Goal: Information Seeking & Learning: Find specific fact

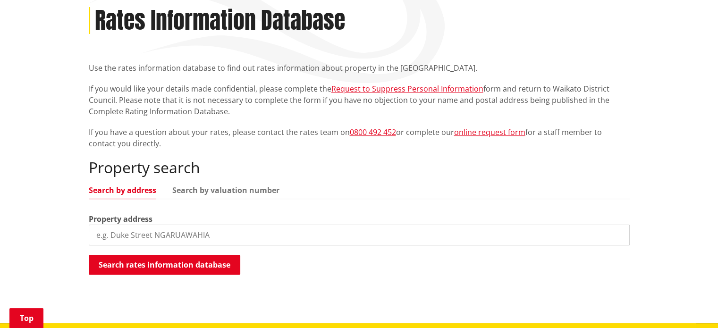
scroll to position [189, 0]
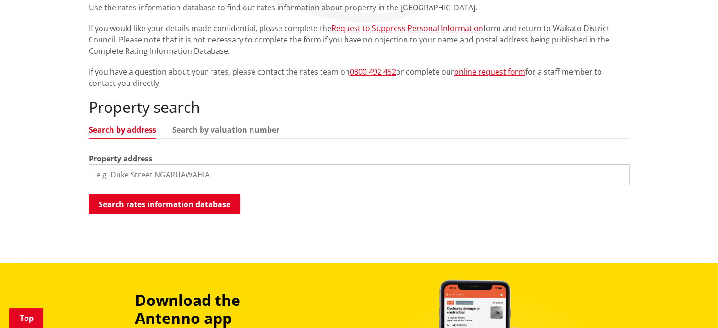
click at [199, 167] on input "search" at bounding box center [359, 174] width 541 height 21
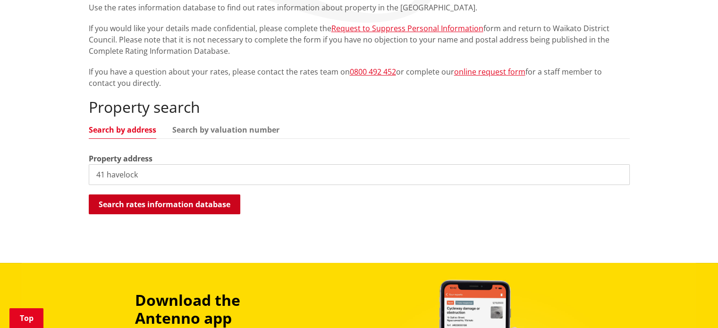
type input "41 havelock"
click at [207, 205] on button "Search rates information database" at bounding box center [165, 205] width 152 height 20
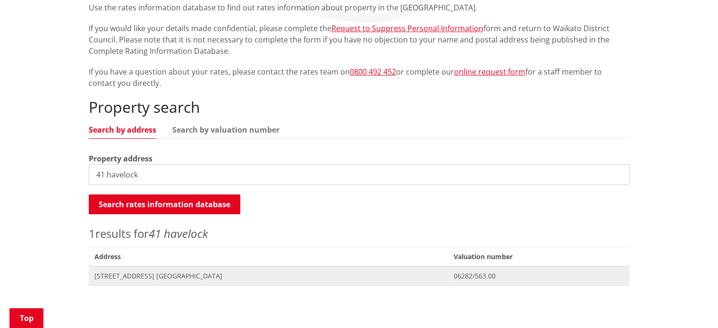
click at [172, 275] on span "[STREET_ADDRESS] [GEOGRAPHIC_DATA]" at bounding box center [268, 276] width 348 height 9
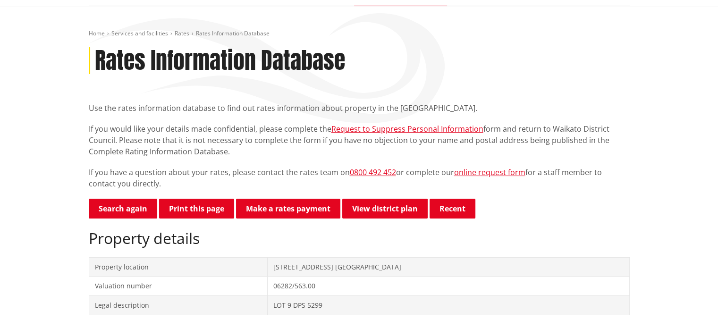
scroll to position [94, 0]
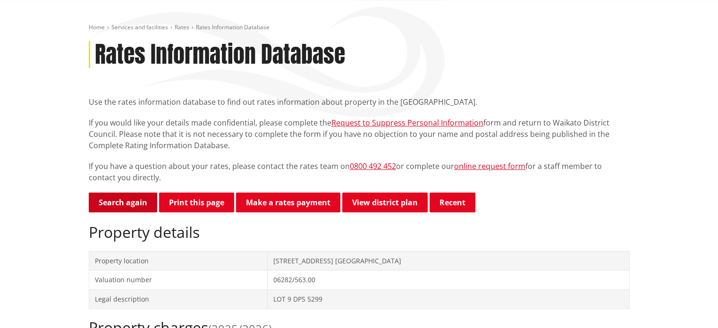
click at [122, 202] on link "Search again" at bounding box center [123, 203] width 68 height 20
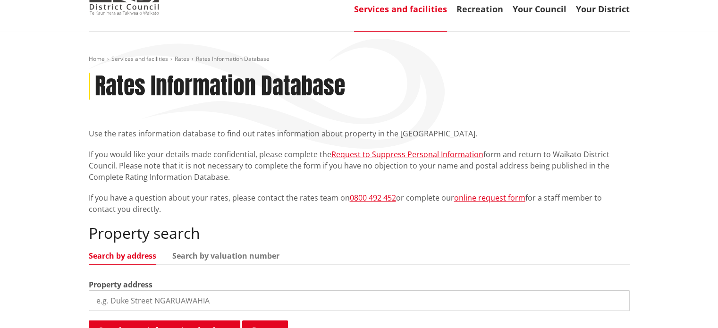
scroll to position [189, 0]
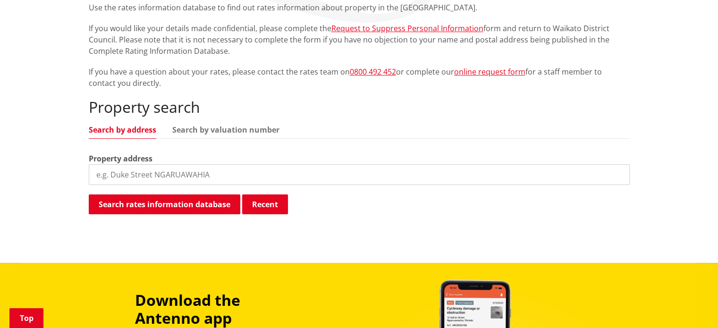
click at [167, 166] on input "search" at bounding box center [359, 174] width 541 height 21
type input "[STREET_ADDRESS]"
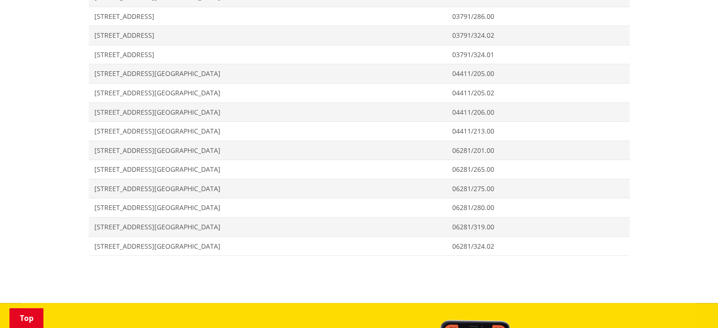
scroll to position [567, 0]
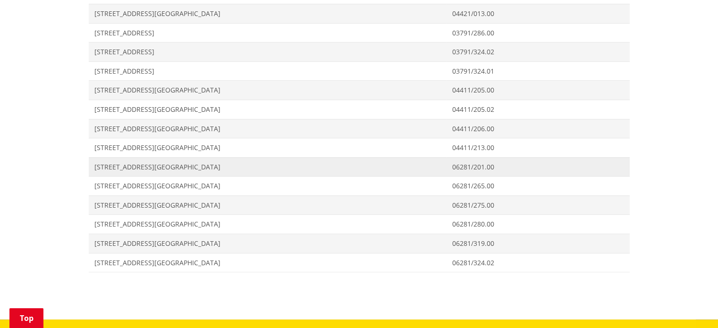
click at [110, 165] on span "[STREET_ADDRESS][GEOGRAPHIC_DATA]" at bounding box center [267, 166] width 347 height 9
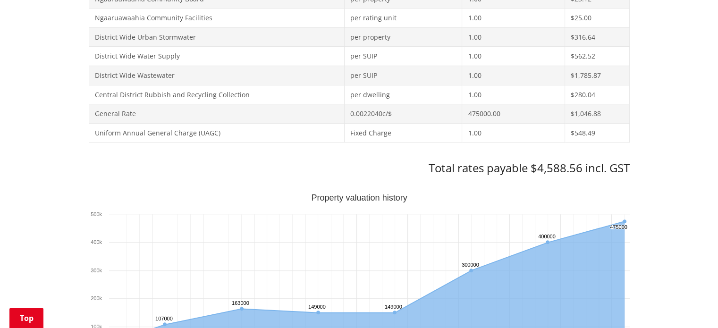
scroll to position [472, 0]
